Goal: Navigation & Orientation: Find specific page/section

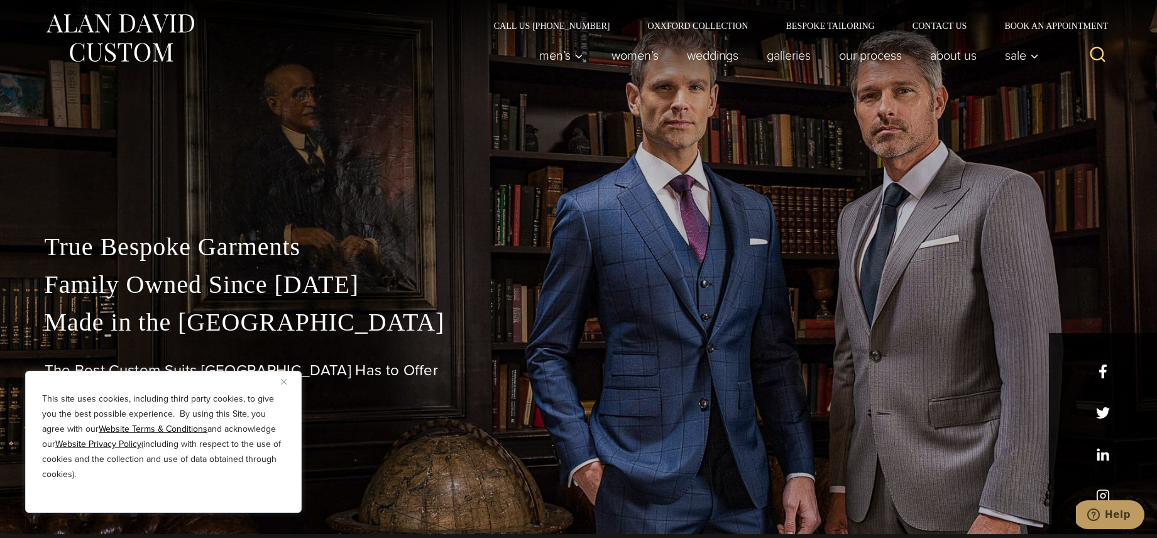
click at [283, 379] on img "Close" at bounding box center [284, 382] width 6 height 6
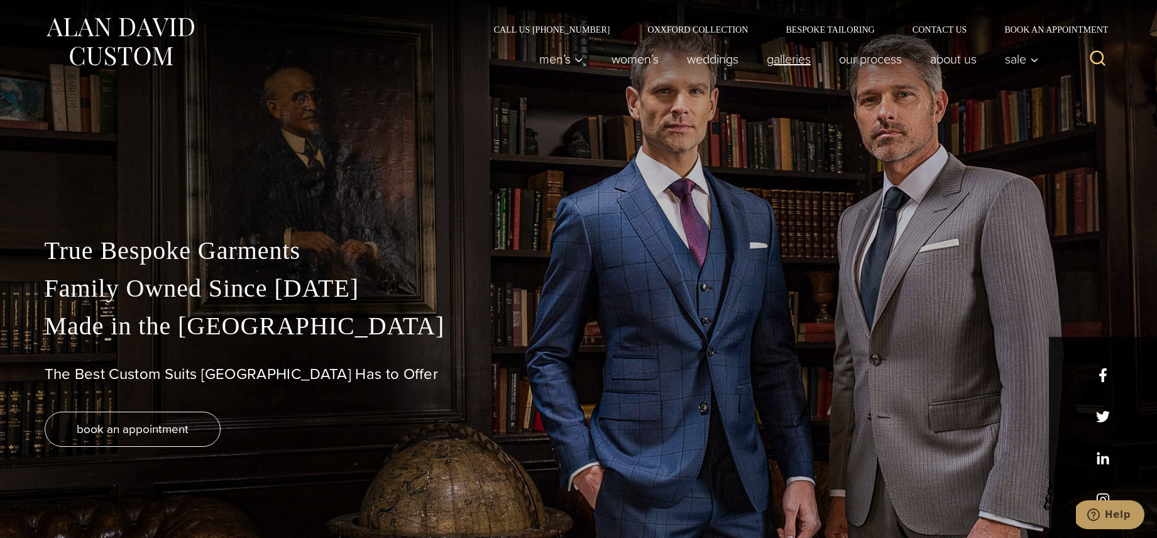
click at [792, 55] on link "Galleries" at bounding box center [788, 58] width 72 height 25
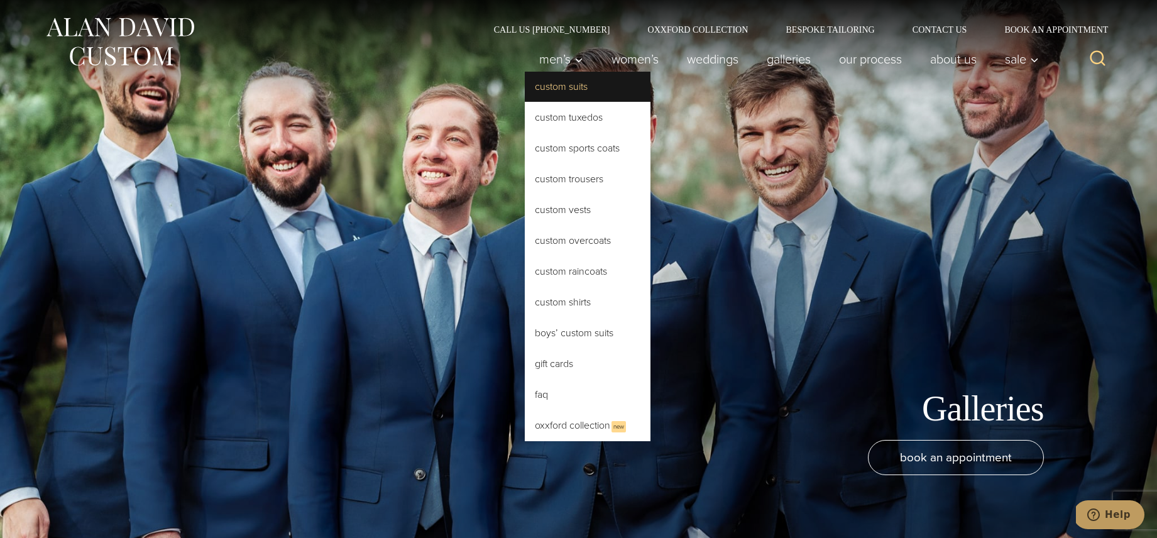
click at [570, 86] on link "Custom Suits" at bounding box center [588, 87] width 126 height 30
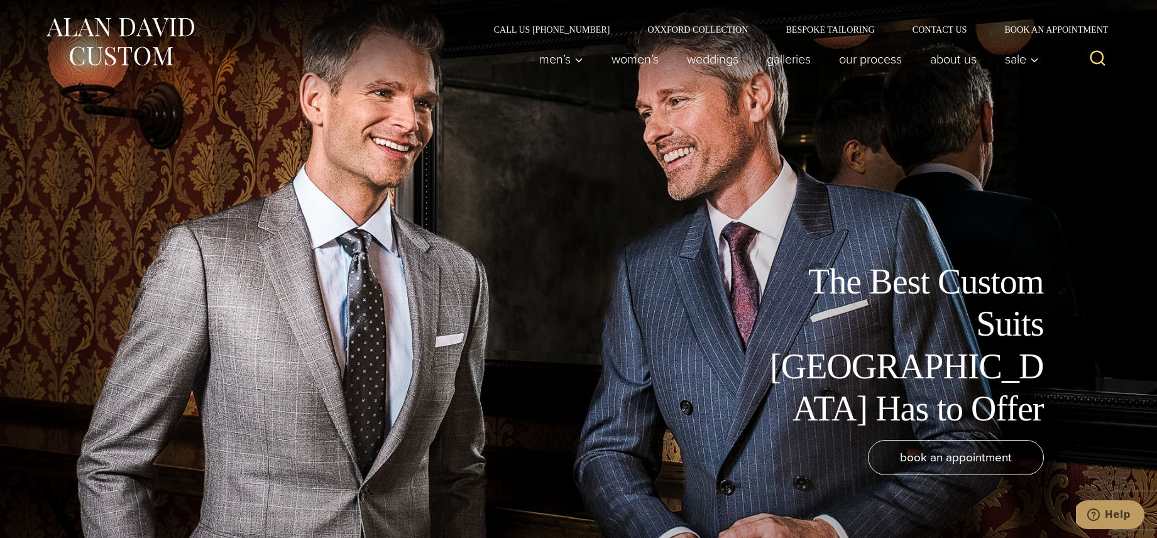
scroll to position [1, 0]
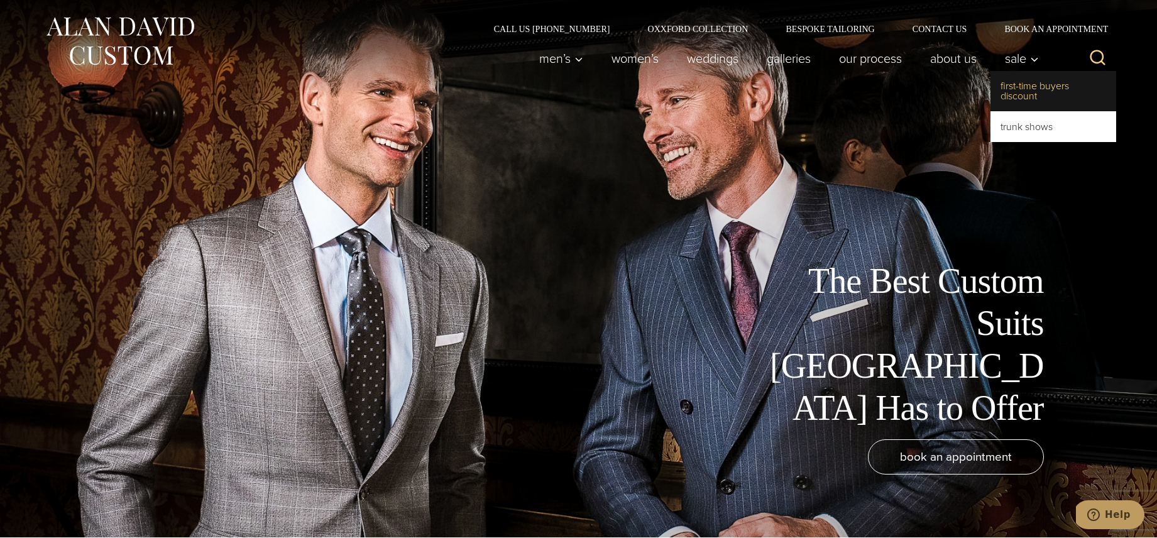
click at [1025, 87] on link "First-Time Buyers Discount" at bounding box center [1053, 91] width 126 height 40
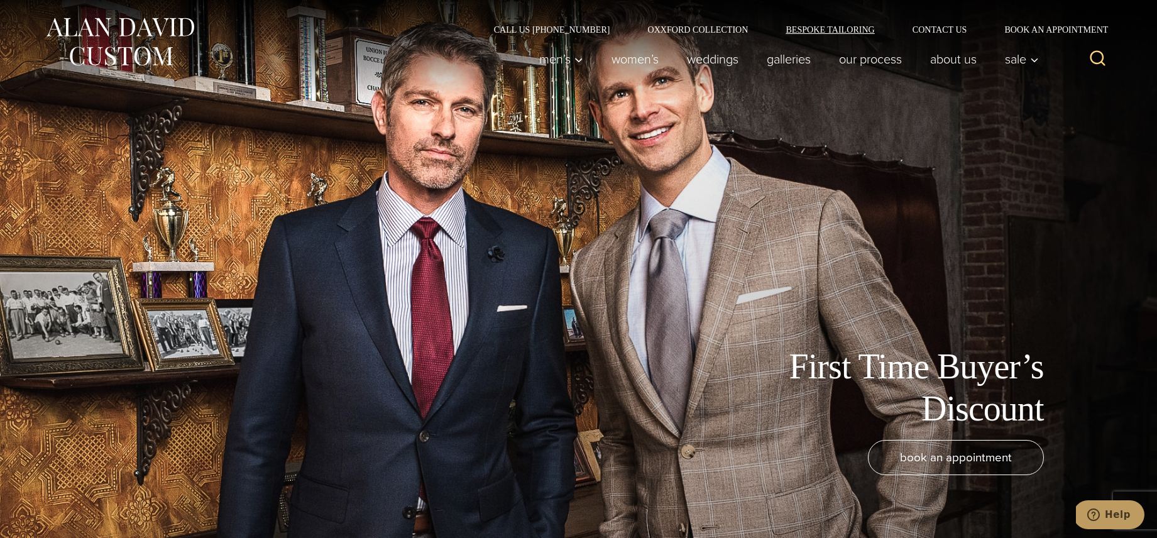
click at [813, 25] on link "Bespoke Tailoring" at bounding box center [829, 29] width 126 height 9
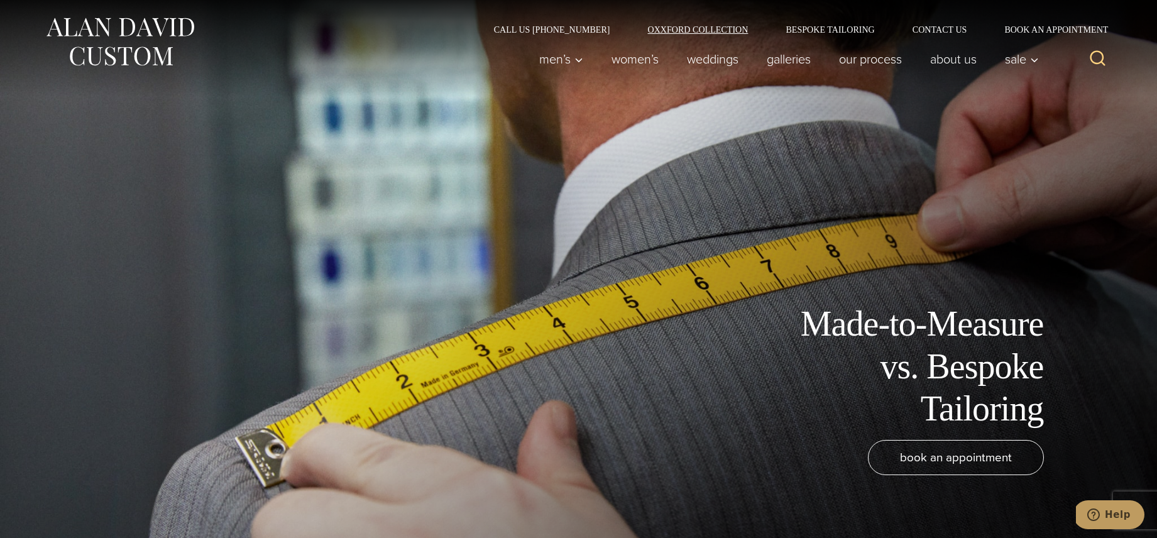
click at [723, 26] on link "Oxxford Collection" at bounding box center [697, 29] width 138 height 9
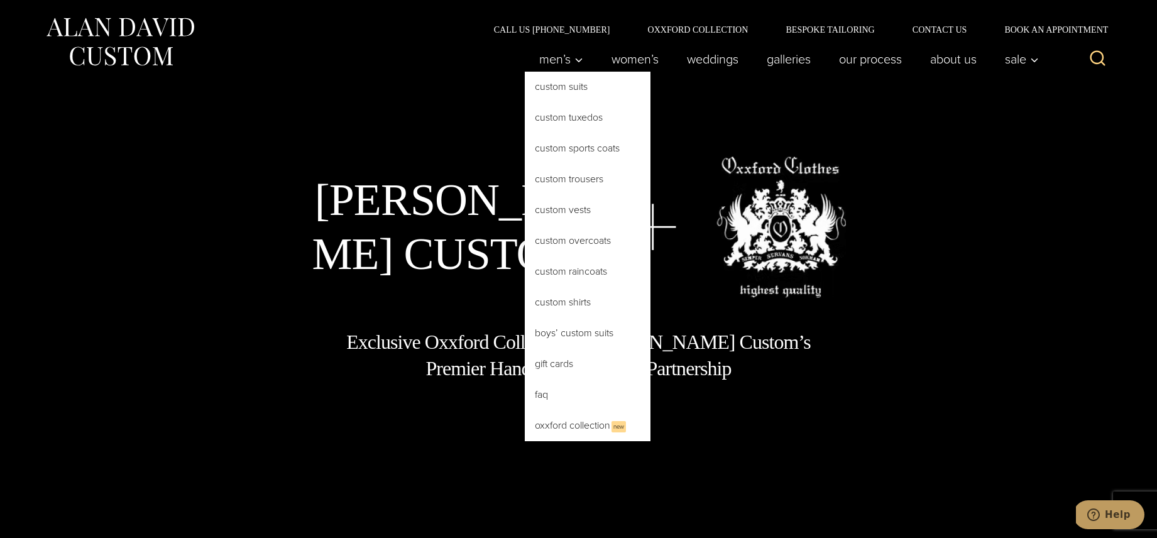
click at [541, 427] on link "Oxxford Collection New" at bounding box center [588, 425] width 126 height 31
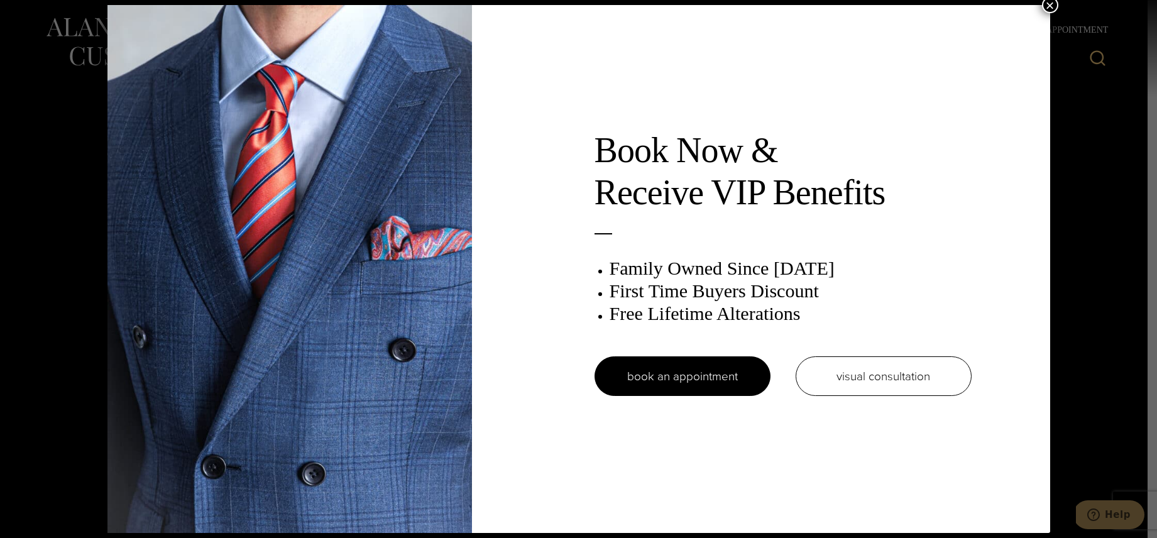
click at [1050, 6] on button "×" at bounding box center [1050, 5] width 16 height 16
